Goal: Information Seeking & Learning: Learn about a topic

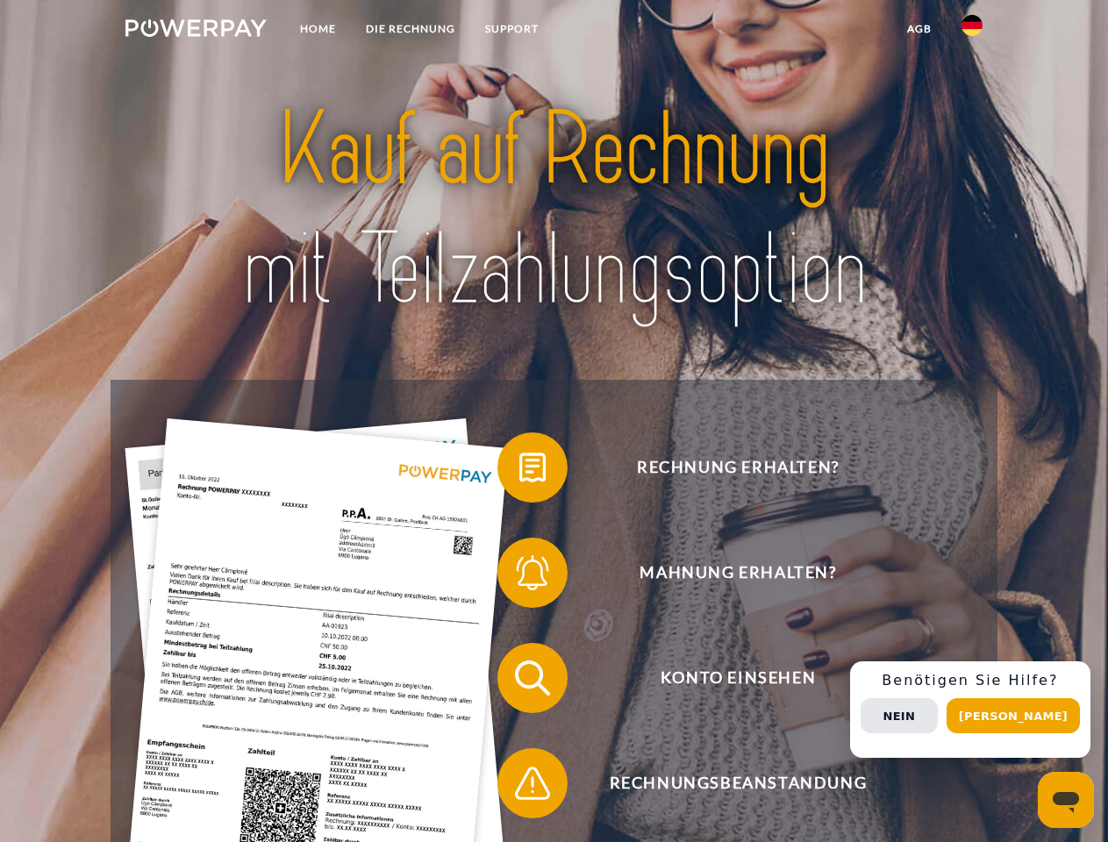
click at [196, 31] on img at bounding box center [195, 28] width 141 height 18
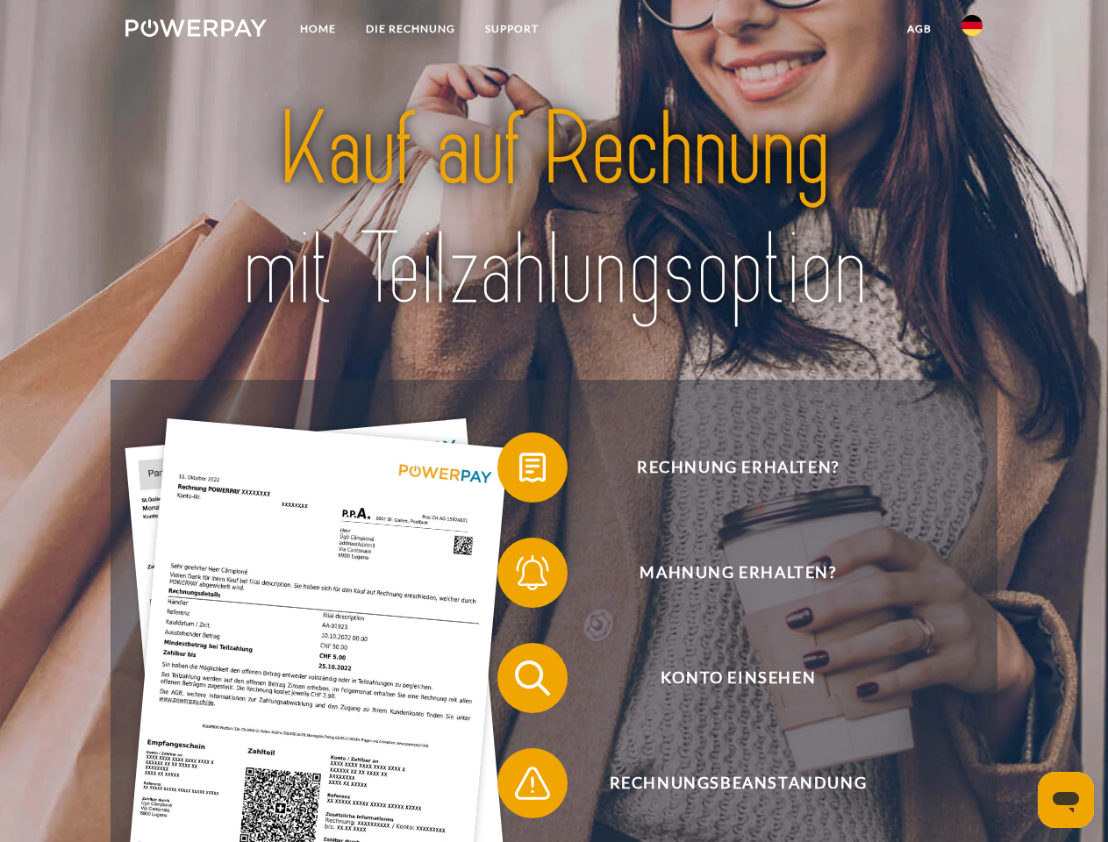
click at [972, 31] on img at bounding box center [971, 25] width 21 height 21
click at [919, 29] on link "agb" at bounding box center [919, 29] width 54 height 32
click at [519, 471] on span at bounding box center [506, 468] width 88 height 88
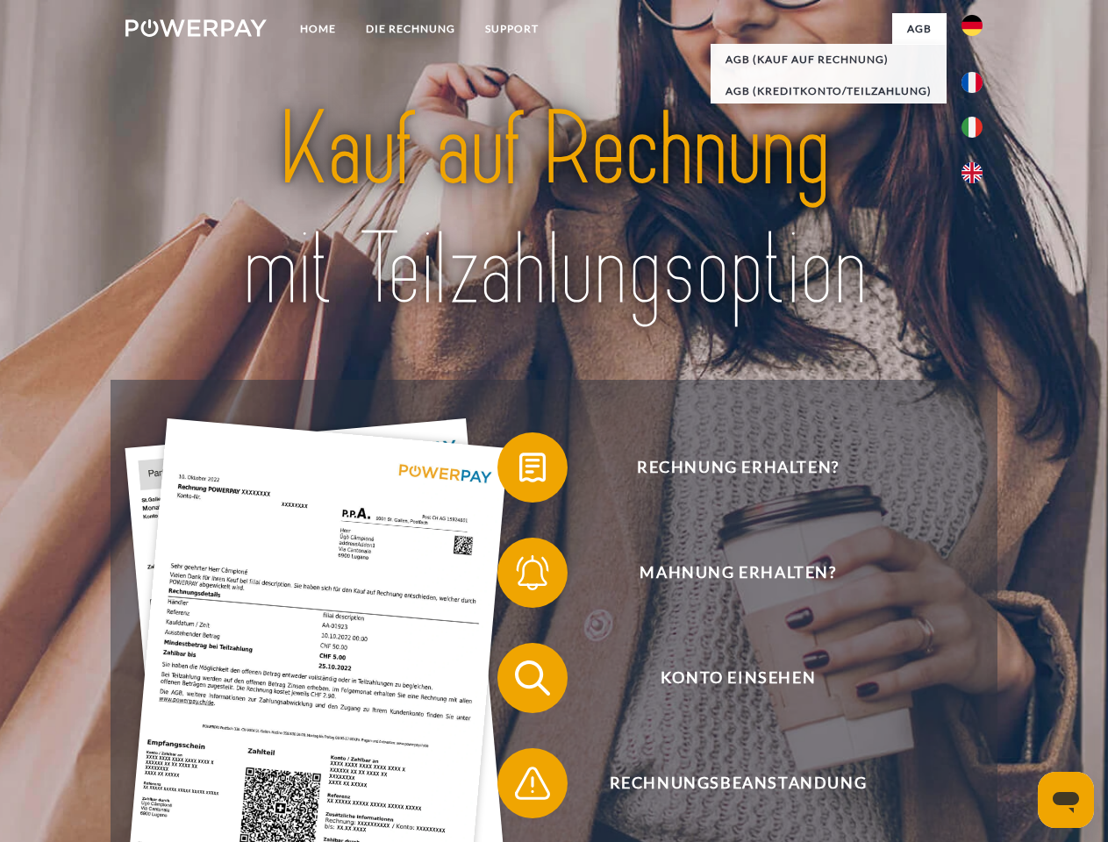
click at [519, 576] on span at bounding box center [506, 573] width 88 height 88
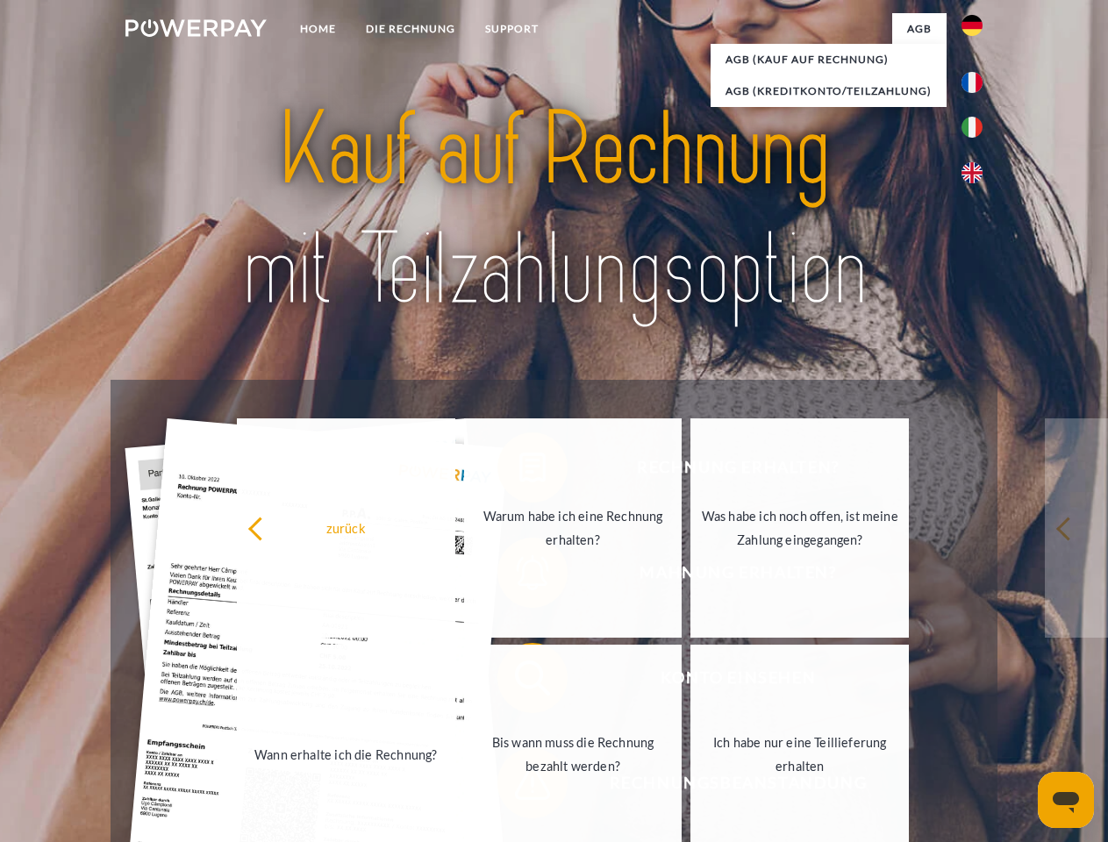
click at [519, 682] on link "Bis wann muss die Rechnung bezahlt werden?" at bounding box center [573, 754] width 218 height 219
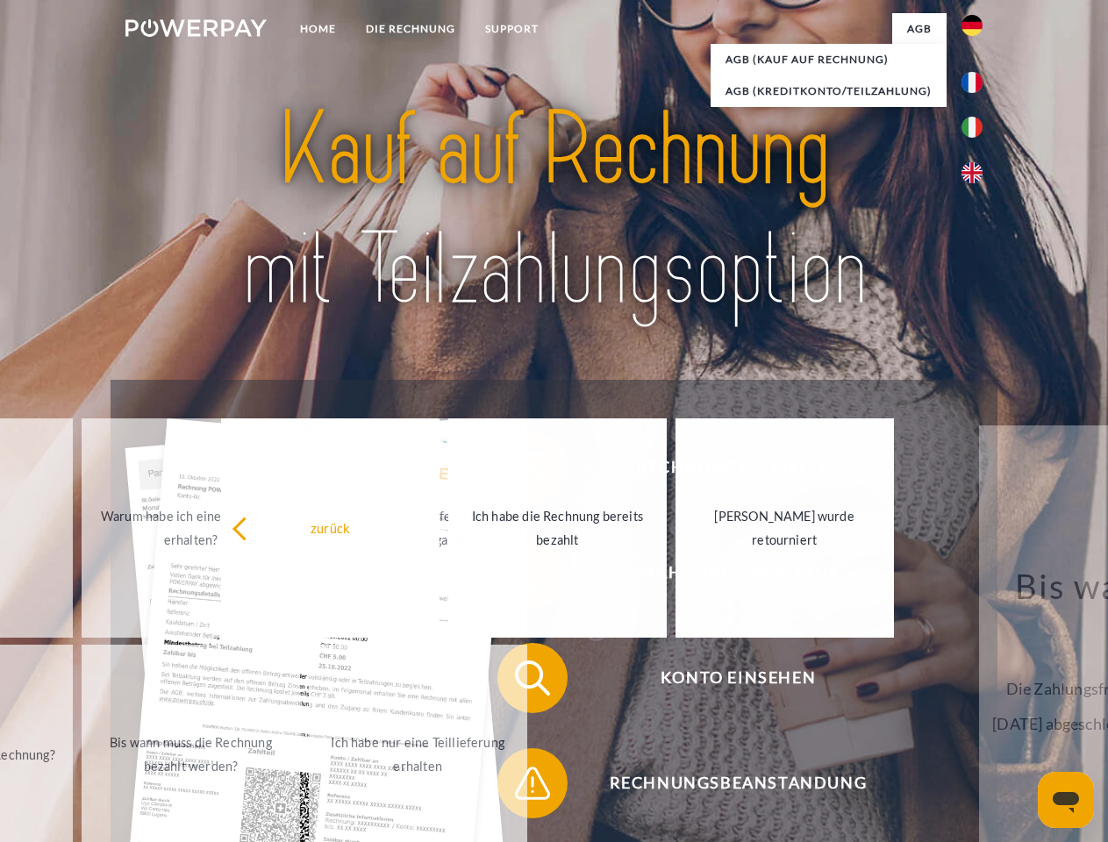
click at [519, 787] on span at bounding box center [506, 784] width 88 height 88
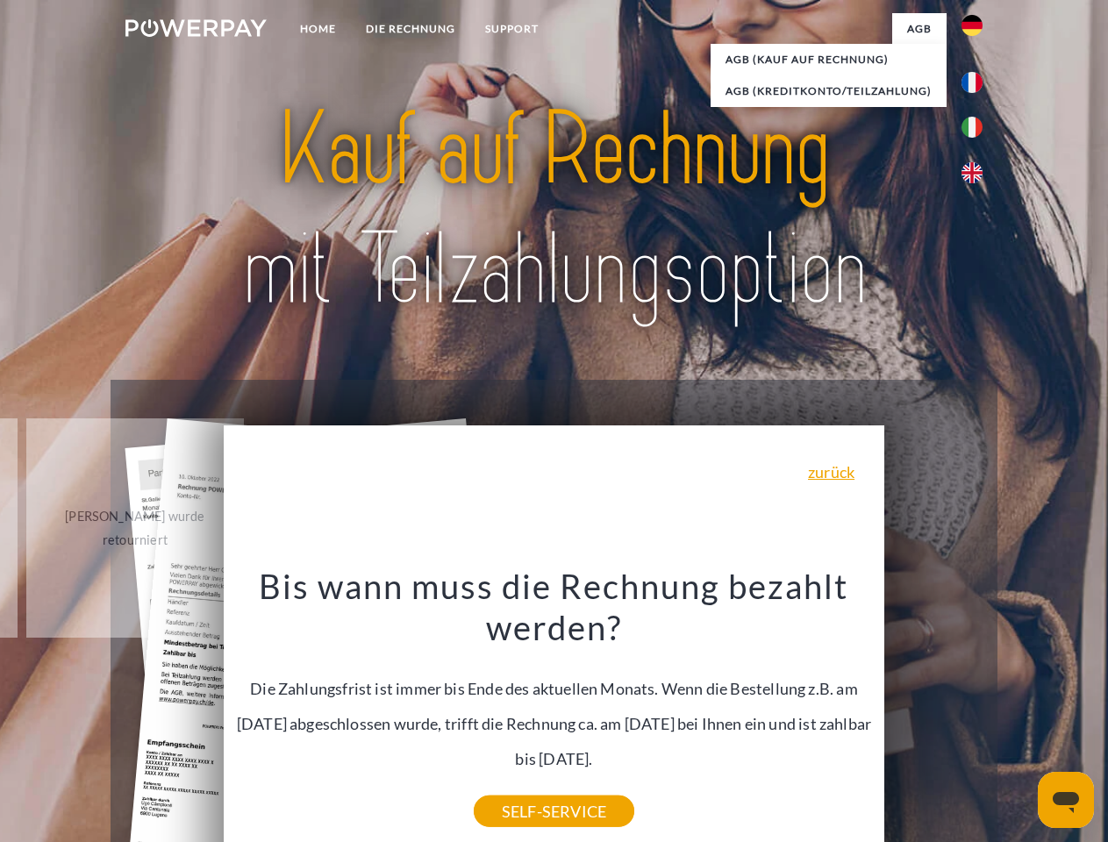
click at [976, 710] on div "Rechnung erhalten? Mahnung erhalten? Konto einsehen" at bounding box center [554, 731] width 886 height 702
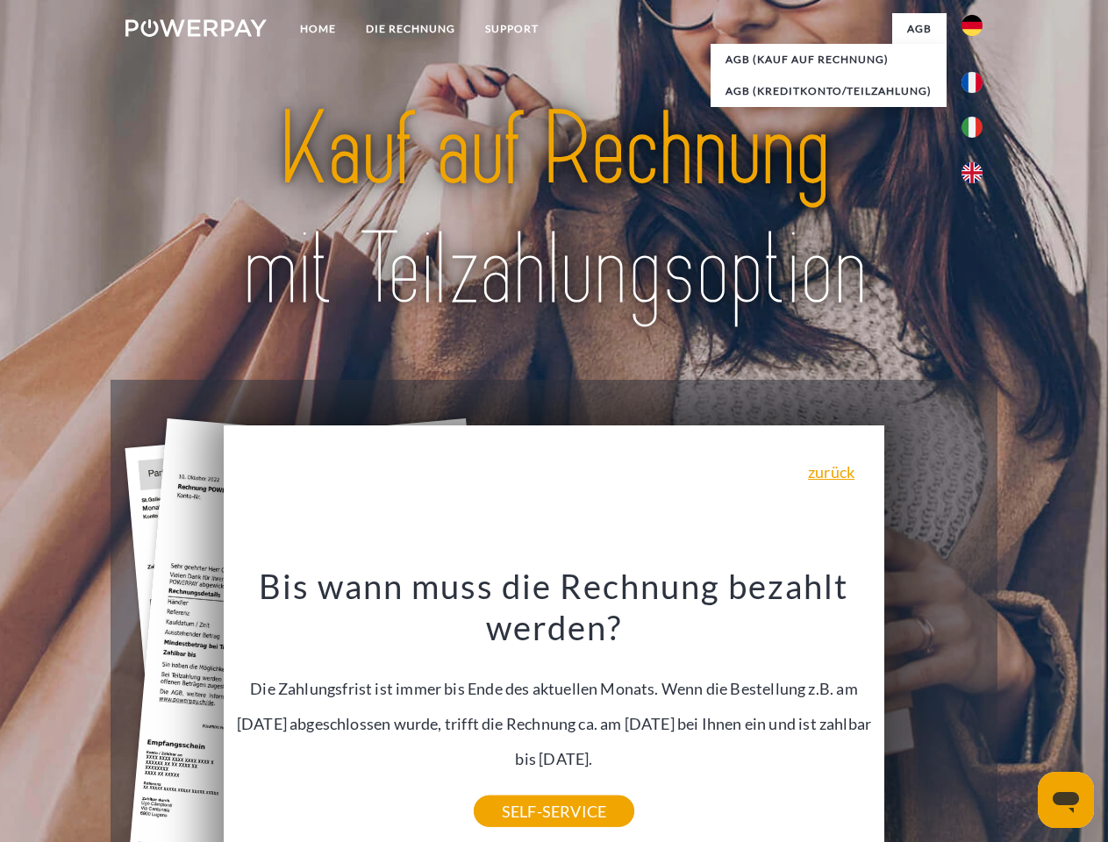
click at [933, 713] on span "Konto einsehen" at bounding box center [738, 678] width 430 height 70
click at [1019, 716] on header "Home DIE RECHNUNG SUPPORT" at bounding box center [554, 606] width 1108 height 1212
